Goal: Information Seeking & Learning: Learn about a topic

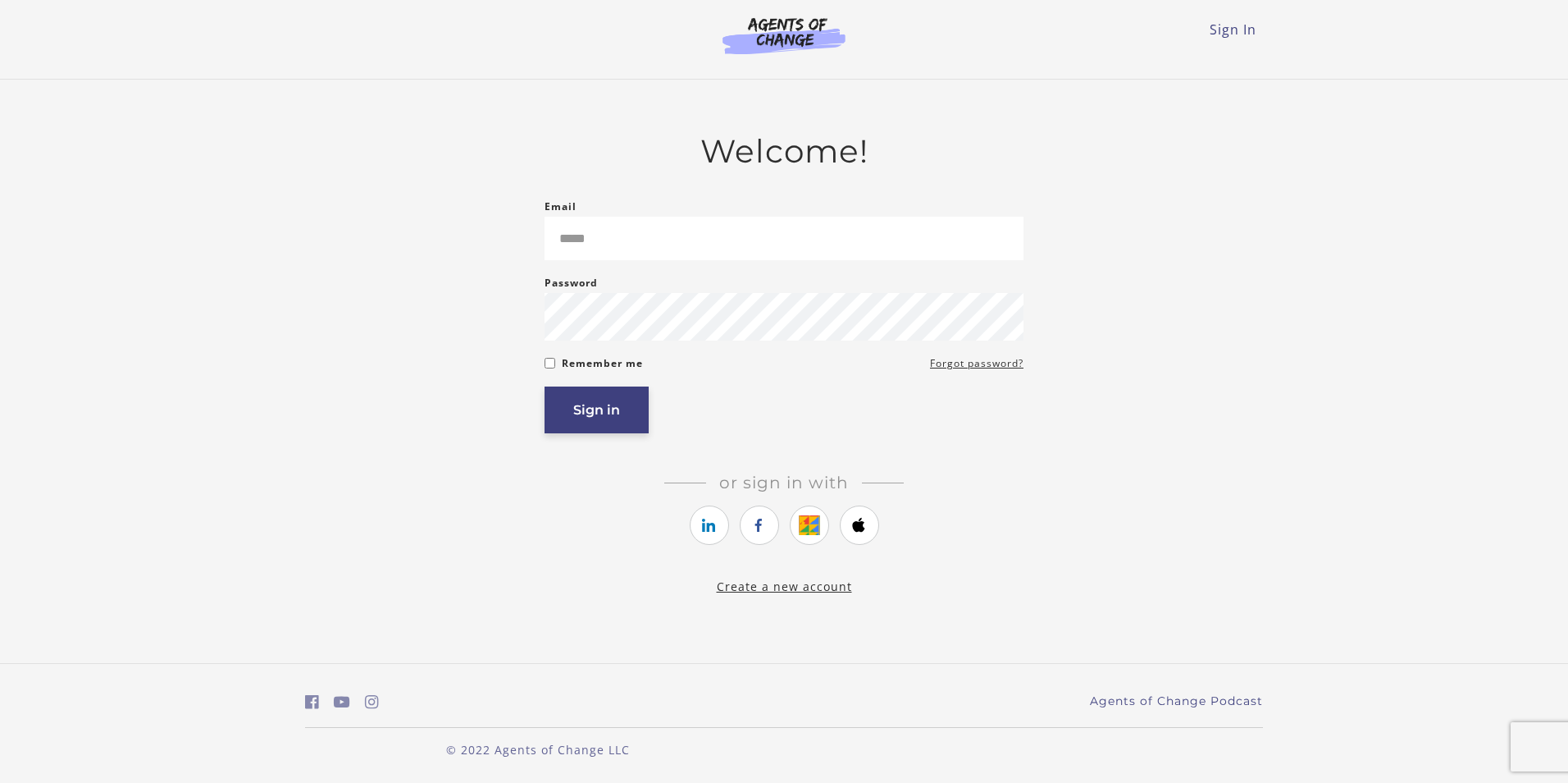
type input "**********"
click at [576, 432] on button "Sign in" at bounding box center [596, 410] width 104 height 46
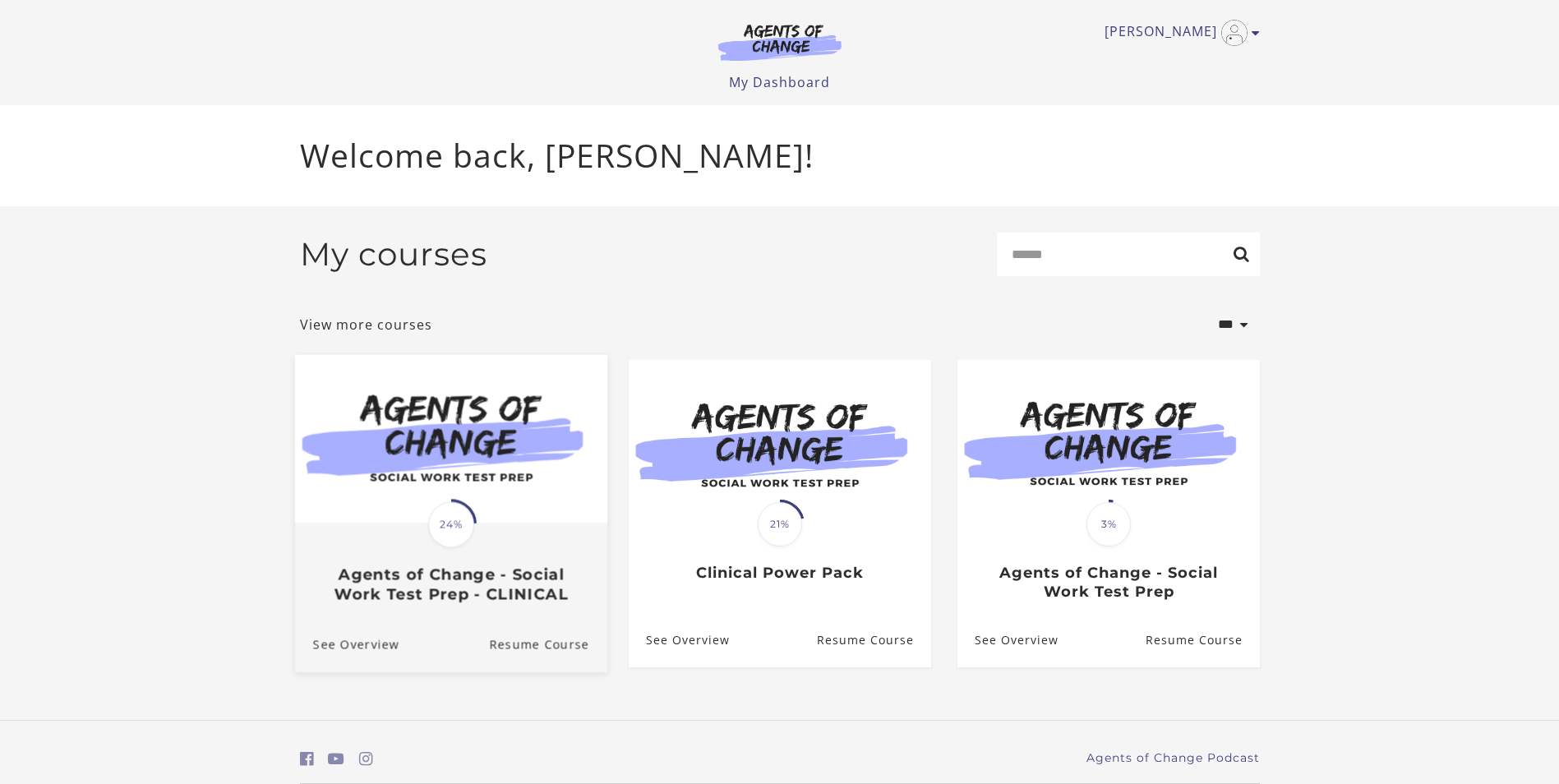
click at [473, 536] on span at bounding box center [451, 524] width 51 height 51
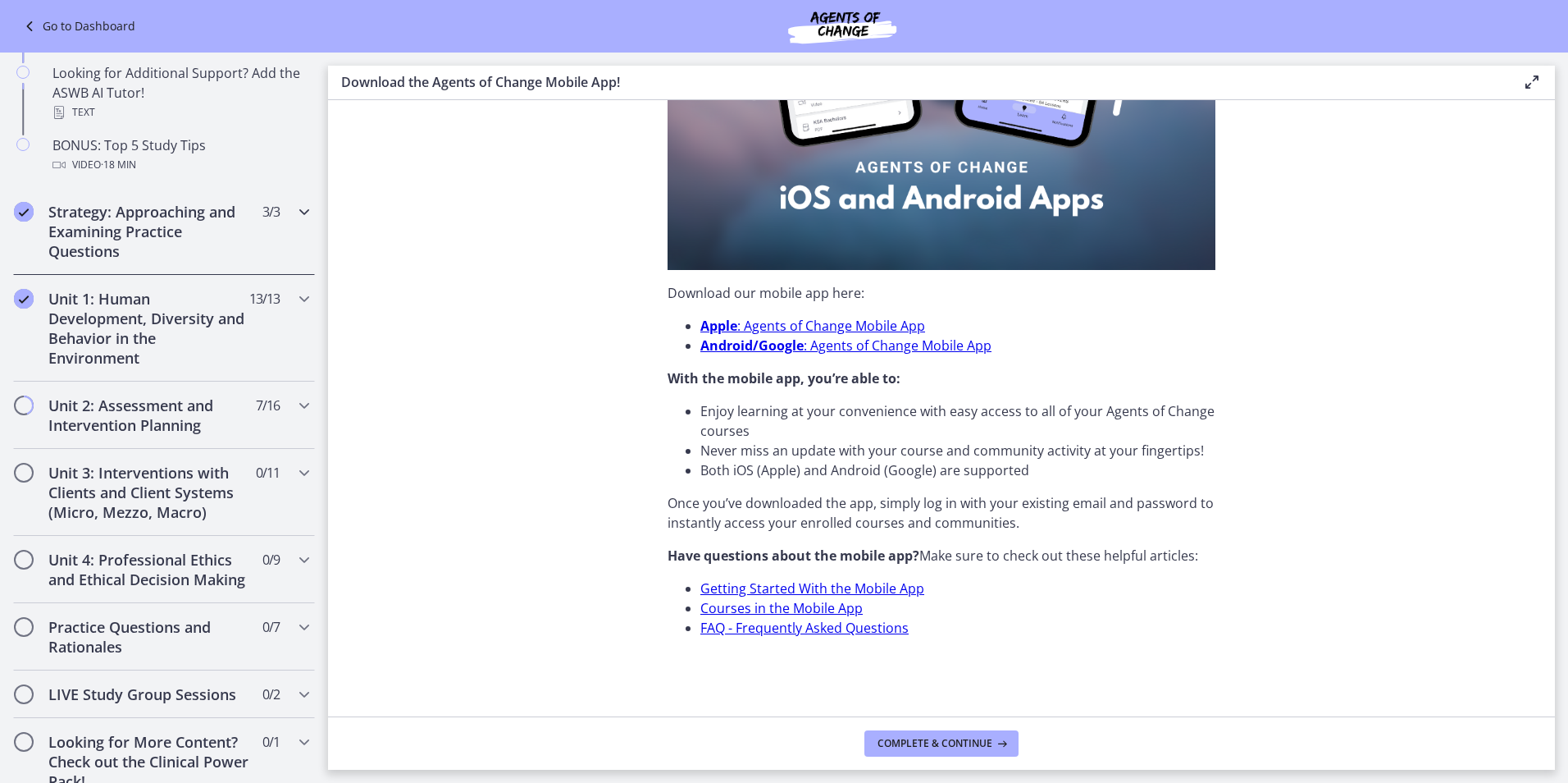
scroll to position [821, 0]
click at [107, 399] on h2 "Unit 2: Assessment and Intervention Planning" at bounding box center [148, 413] width 200 height 40
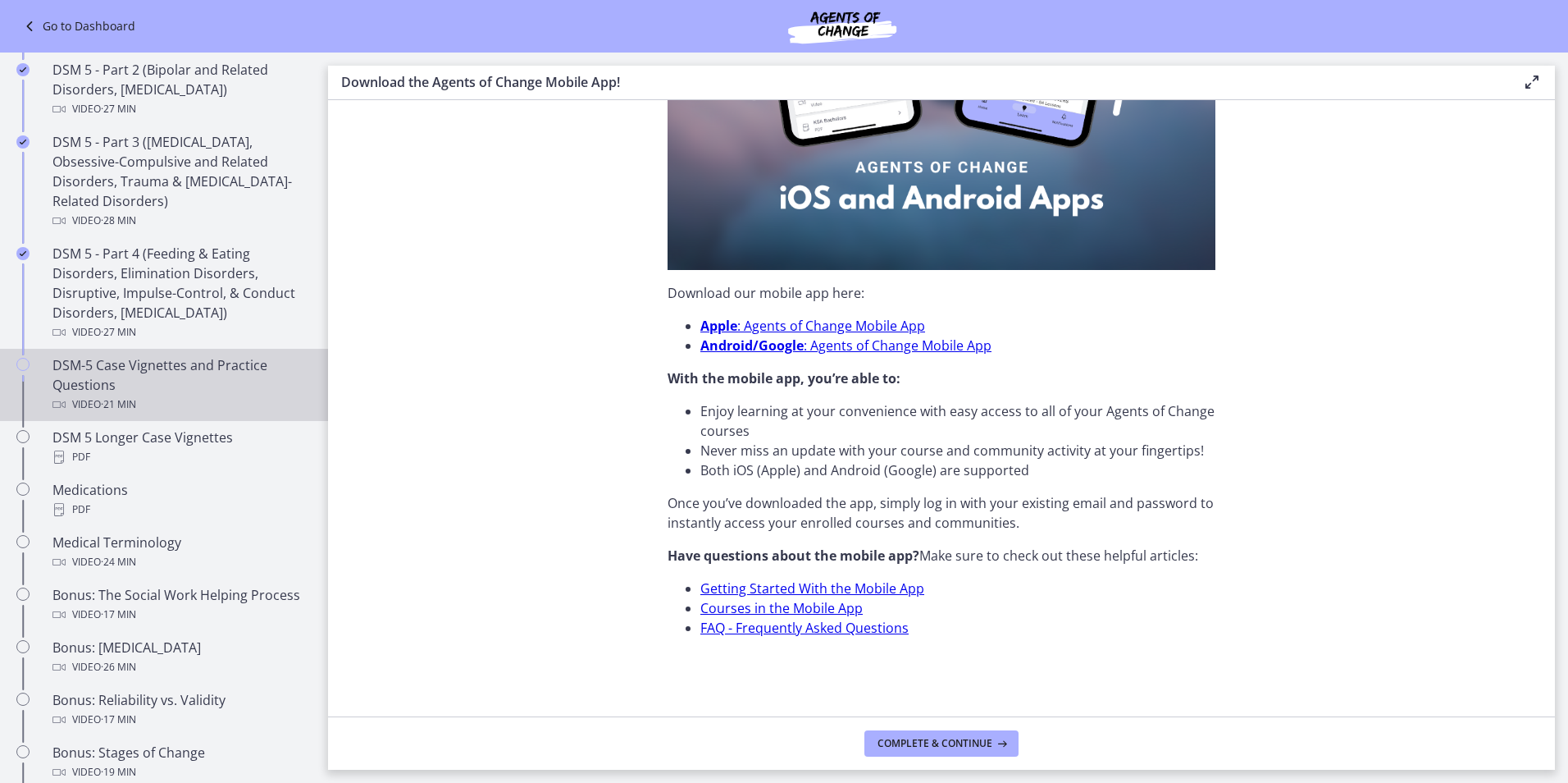
click at [163, 369] on div "DSM-5 Case Vignettes and Practice Questions Video · 21 min" at bounding box center [181, 385] width 256 height 59
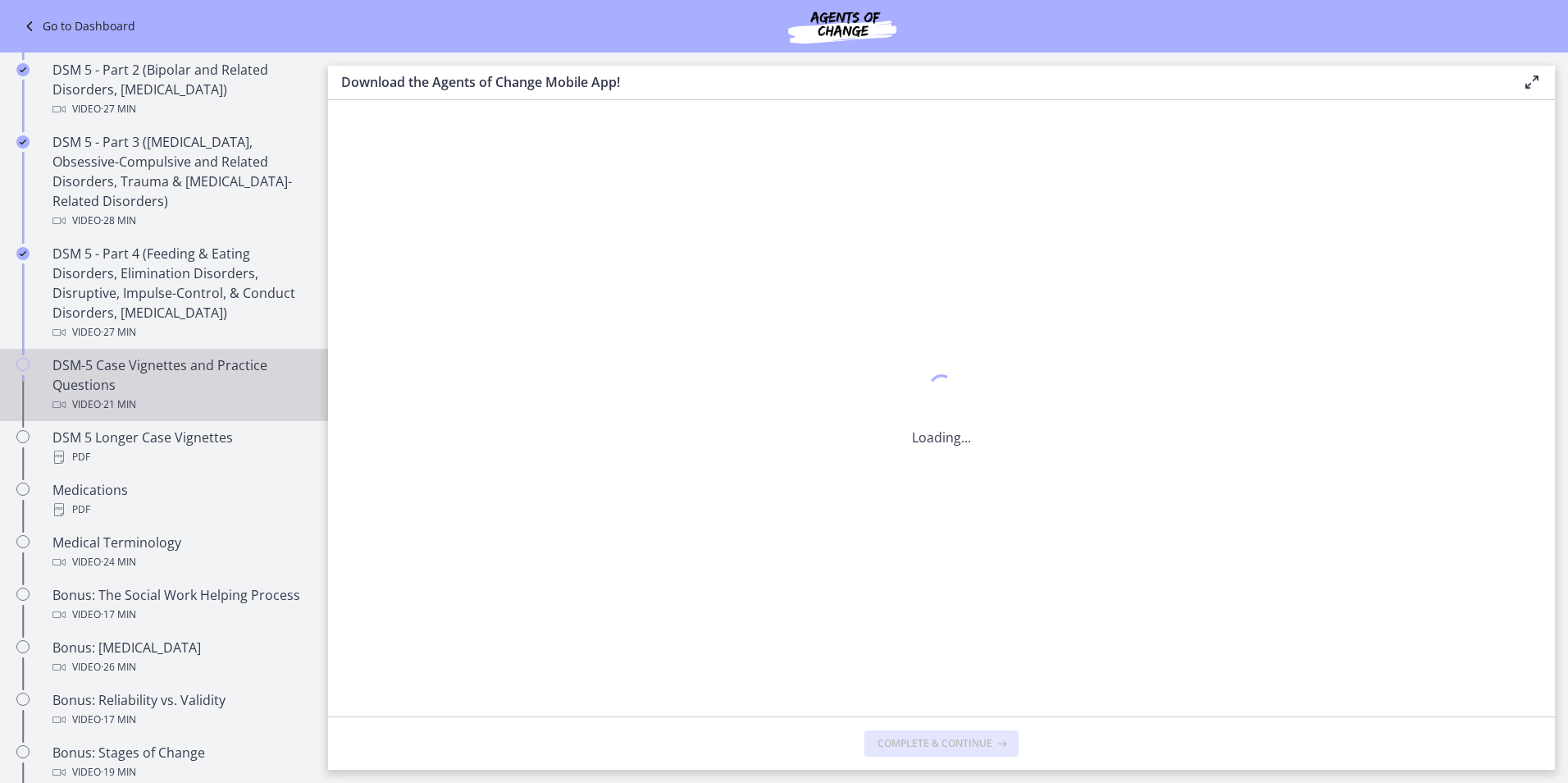
scroll to position [0, 0]
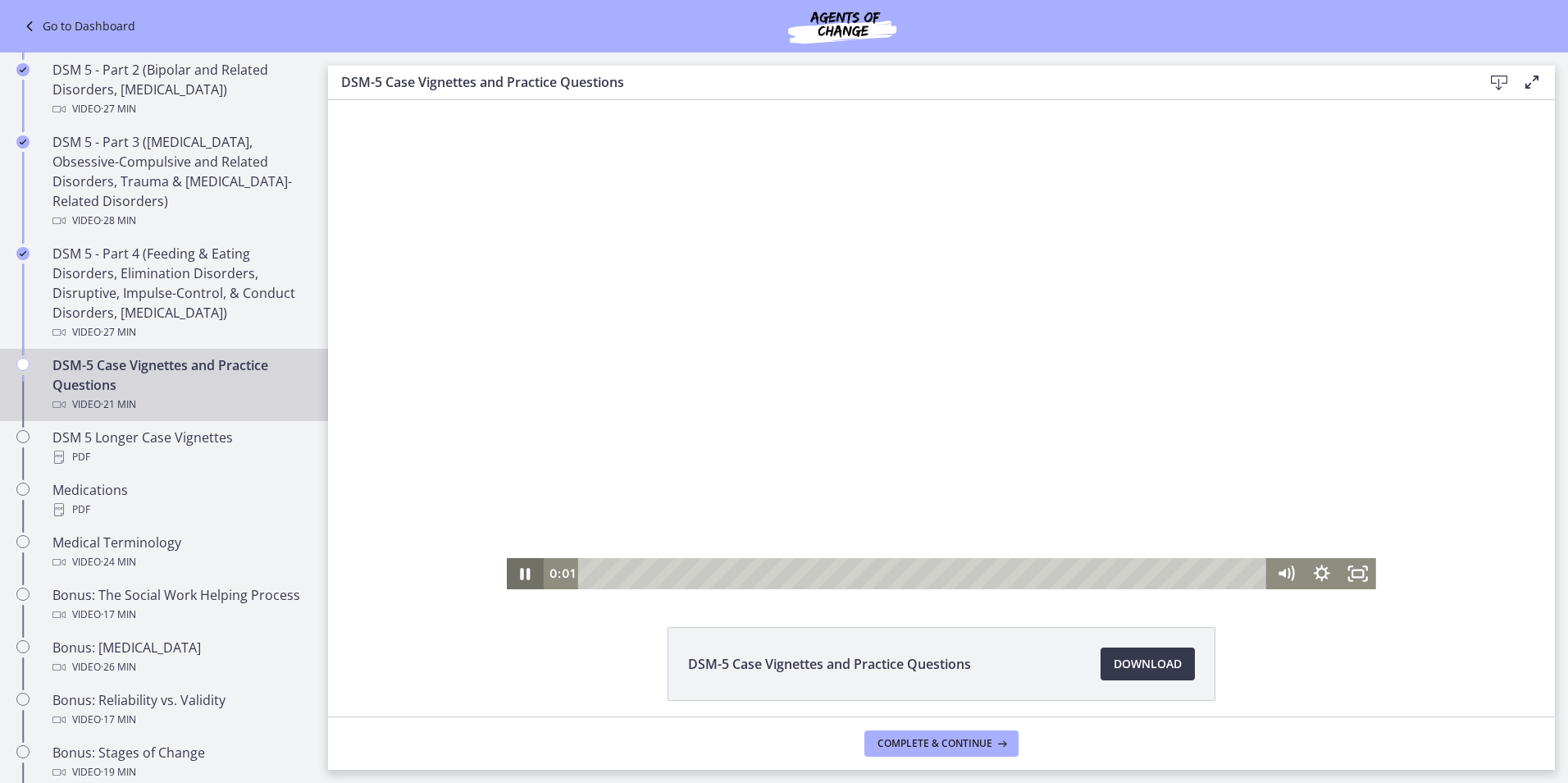
click at [519, 570] on icon "Pause" at bounding box center [524, 574] width 36 height 32
